Goal: Feedback & Contribution: Contribute content

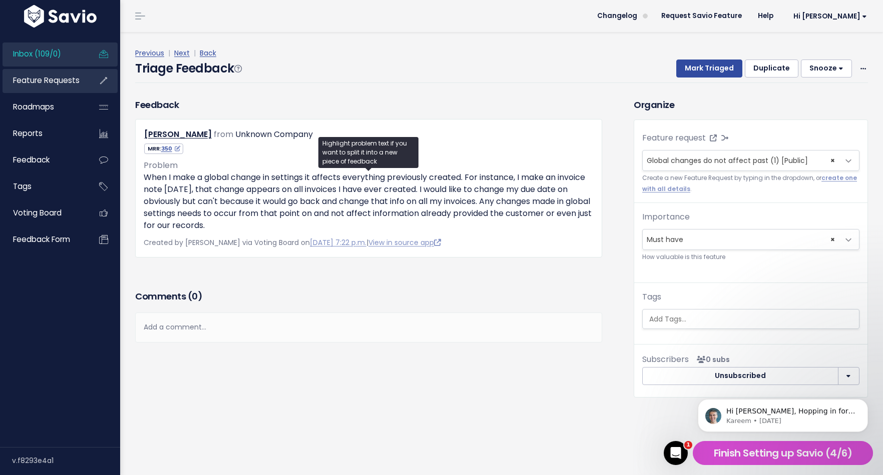
click at [56, 82] on span "Feature Requests" at bounding box center [46, 80] width 67 height 11
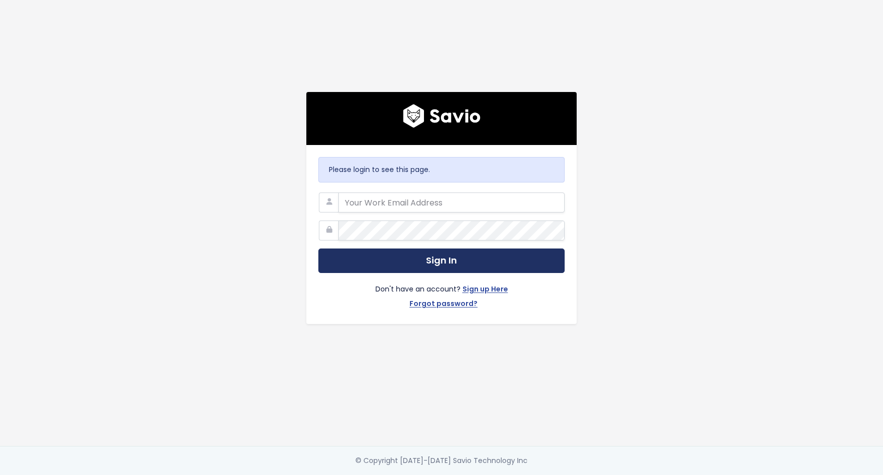
type input "caitlin@spraye.io"
click at [449, 264] on button "Sign In" at bounding box center [441, 261] width 246 height 25
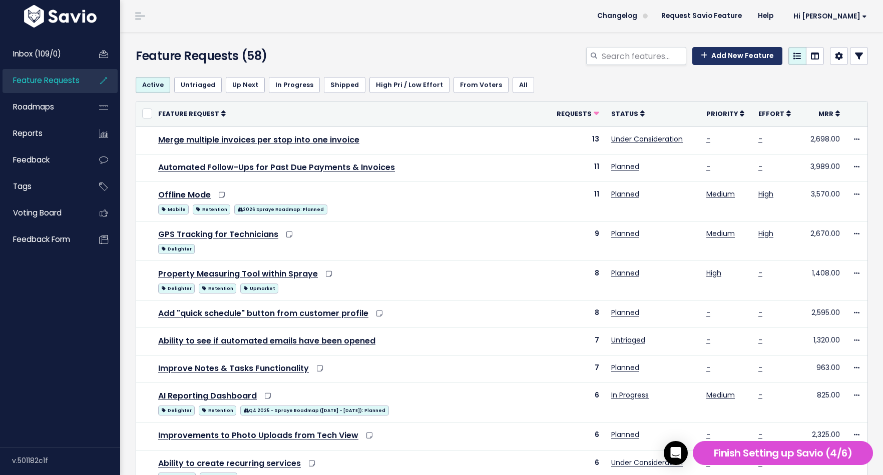
click at [753, 56] on link "Add New Feature" at bounding box center [737, 56] width 90 height 18
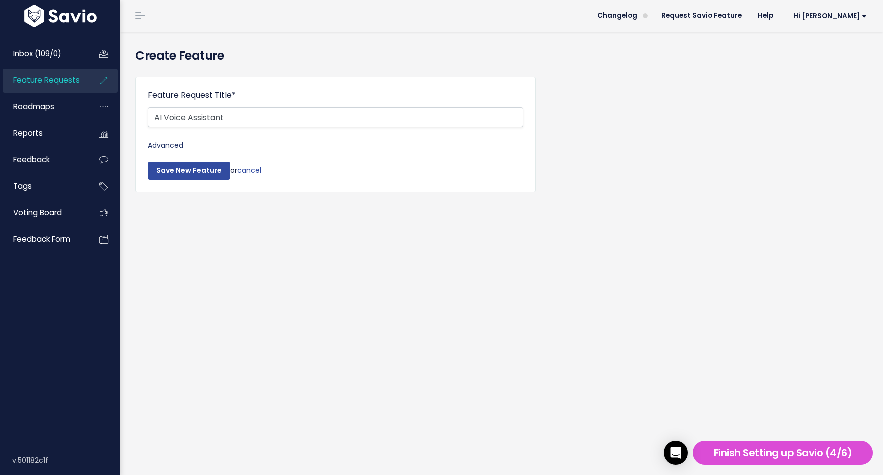
type input "AI Voice Assistant"
click at [174, 144] on link "Advanced" at bounding box center [335, 146] width 375 height 13
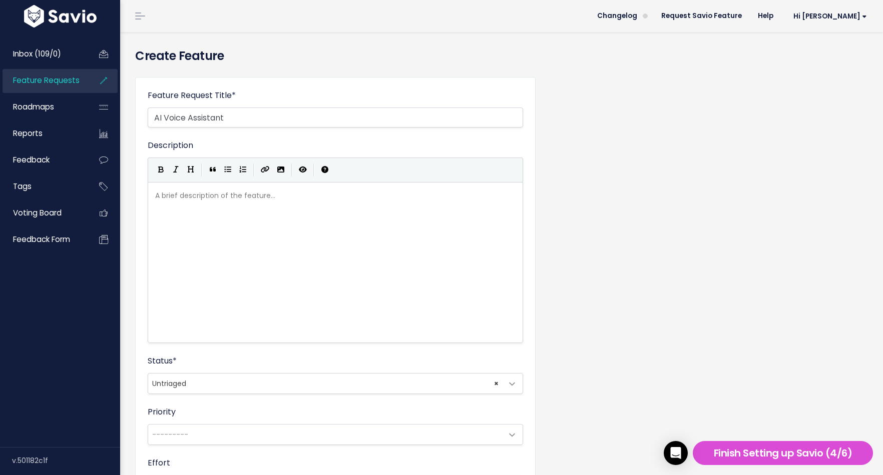
click at [225, 187] on div "A brief description of the feature... xxxxxxxxxx" at bounding box center [335, 262] width 375 height 161
click at [228, 191] on div "A brief description of the feature... ​" at bounding box center [335, 196] width 364 height 13
type textarea "This voice assistant would do thinigs f"
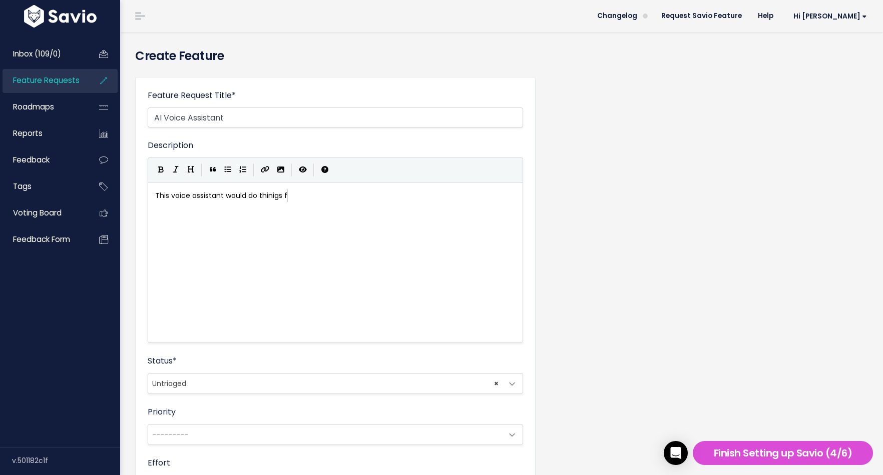
scroll to position [4, 131]
type textarea "gs s"
type textarea "f"
type textarea "for you in Spraye -"
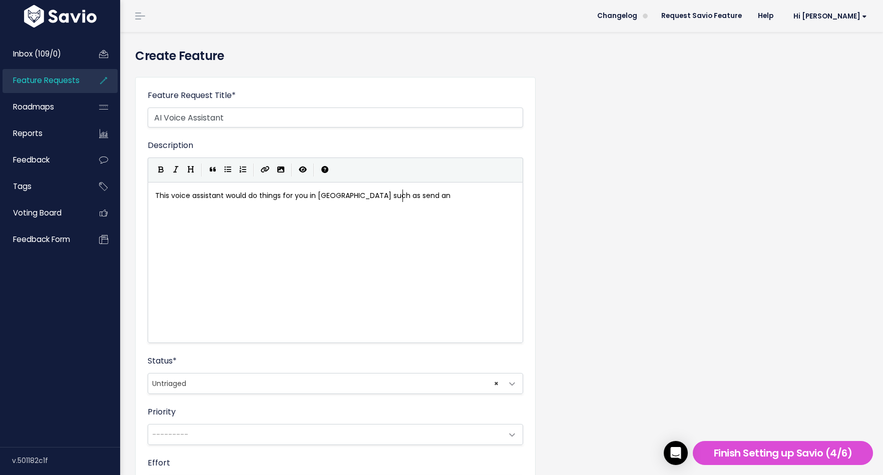
type textarea "such as send an voi"
type textarea "invoice,"
